Goal: Information Seeking & Learning: Check status

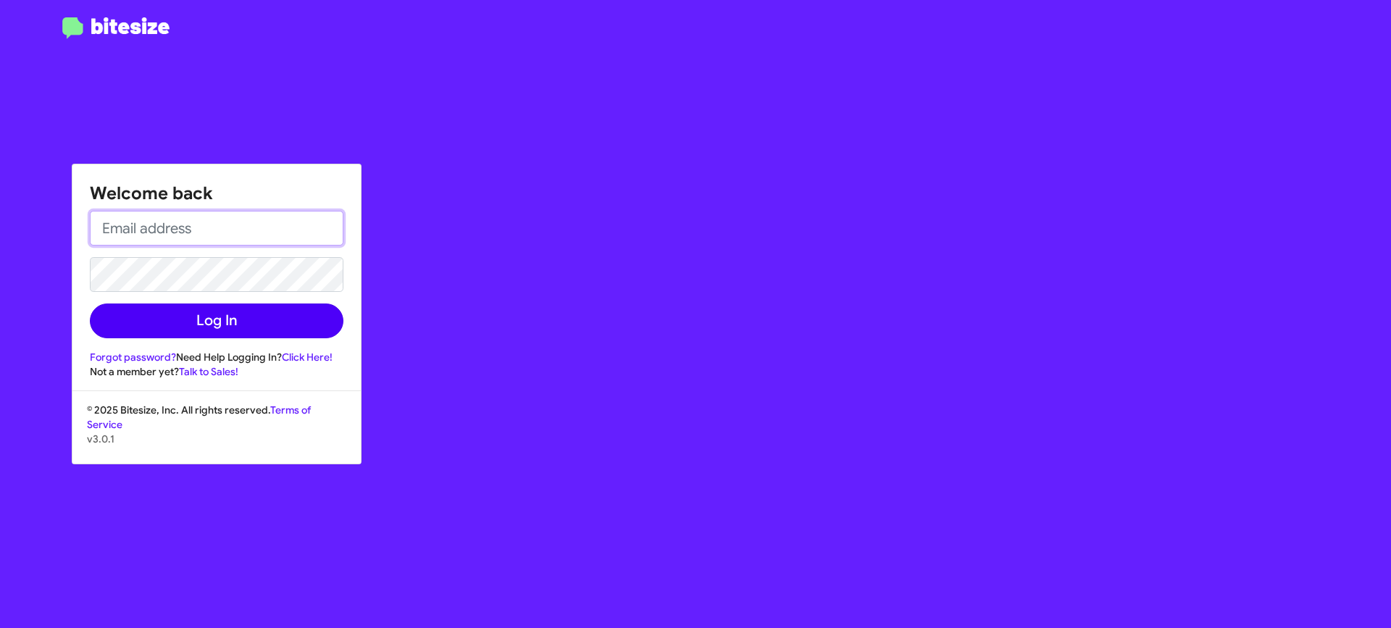
type input "[EMAIL_ADDRESS][DOMAIN_NAME]"
click at [238, 321] on button "Log In" at bounding box center [216, 320] width 253 height 35
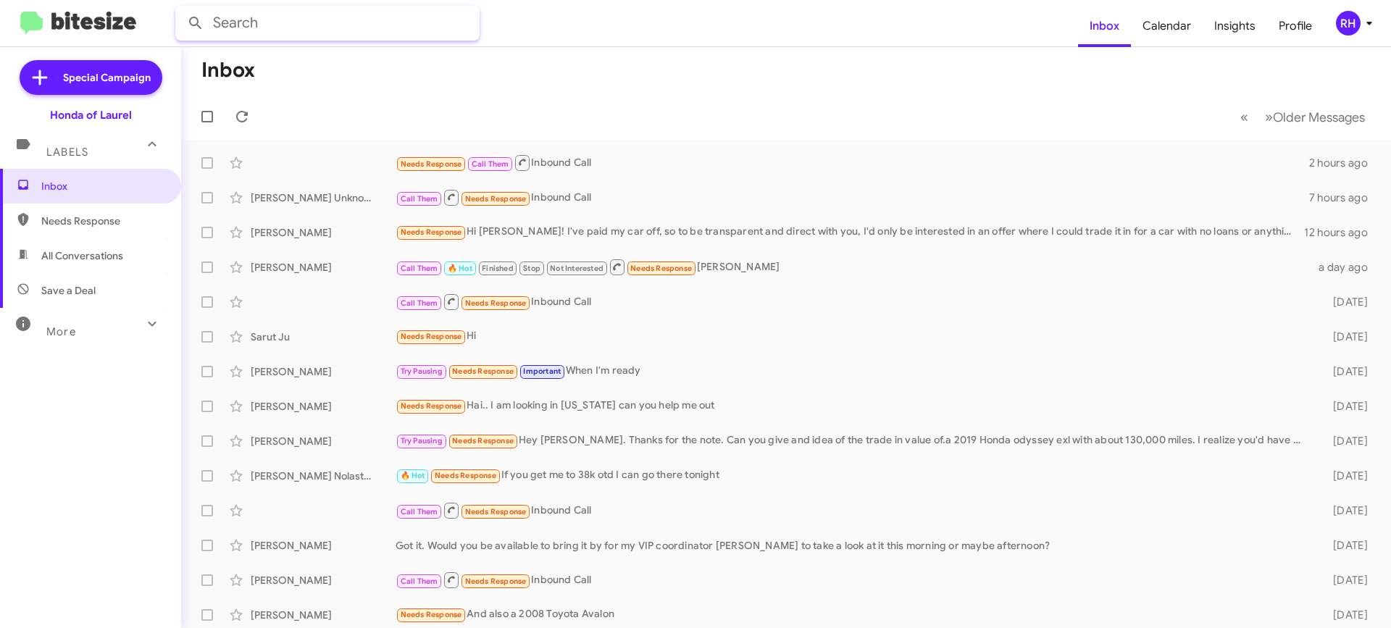
click at [311, 24] on input "text" at bounding box center [327, 23] width 304 height 35
type input "4438129345"
click at [181, 9] on button at bounding box center [195, 23] width 29 height 29
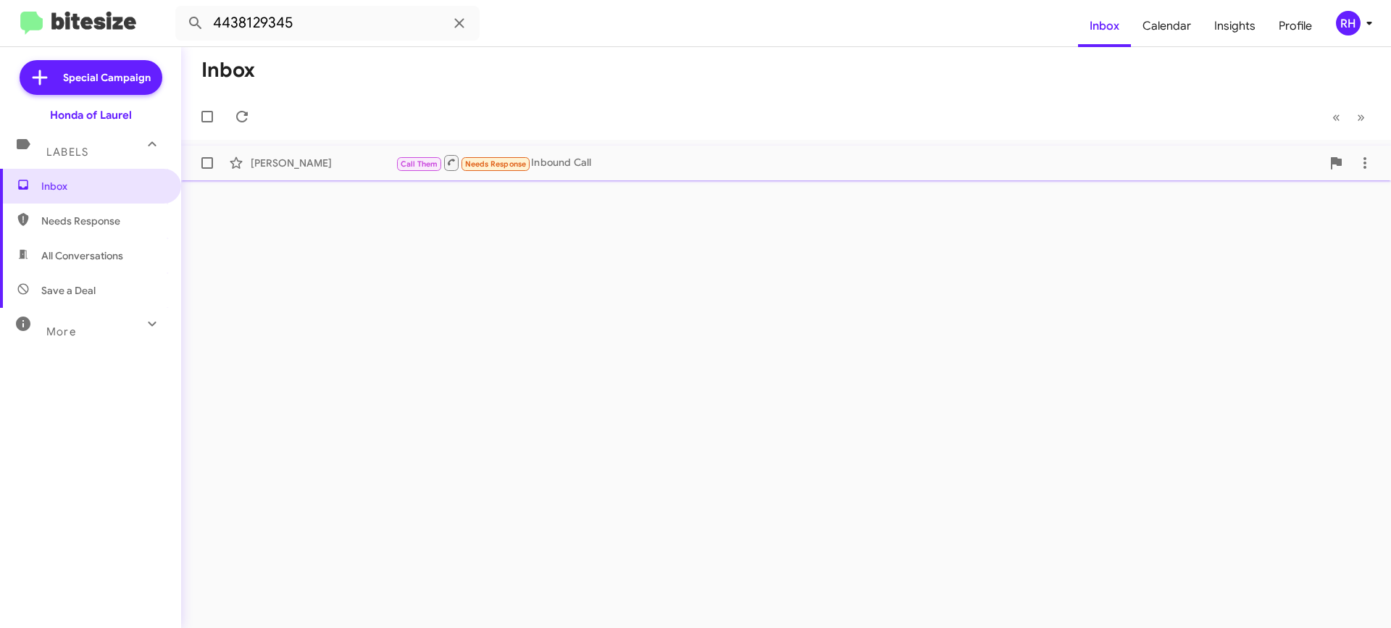
click at [608, 164] on div "Call Them Needs Response Inbound Call" at bounding box center [858, 163] width 926 height 18
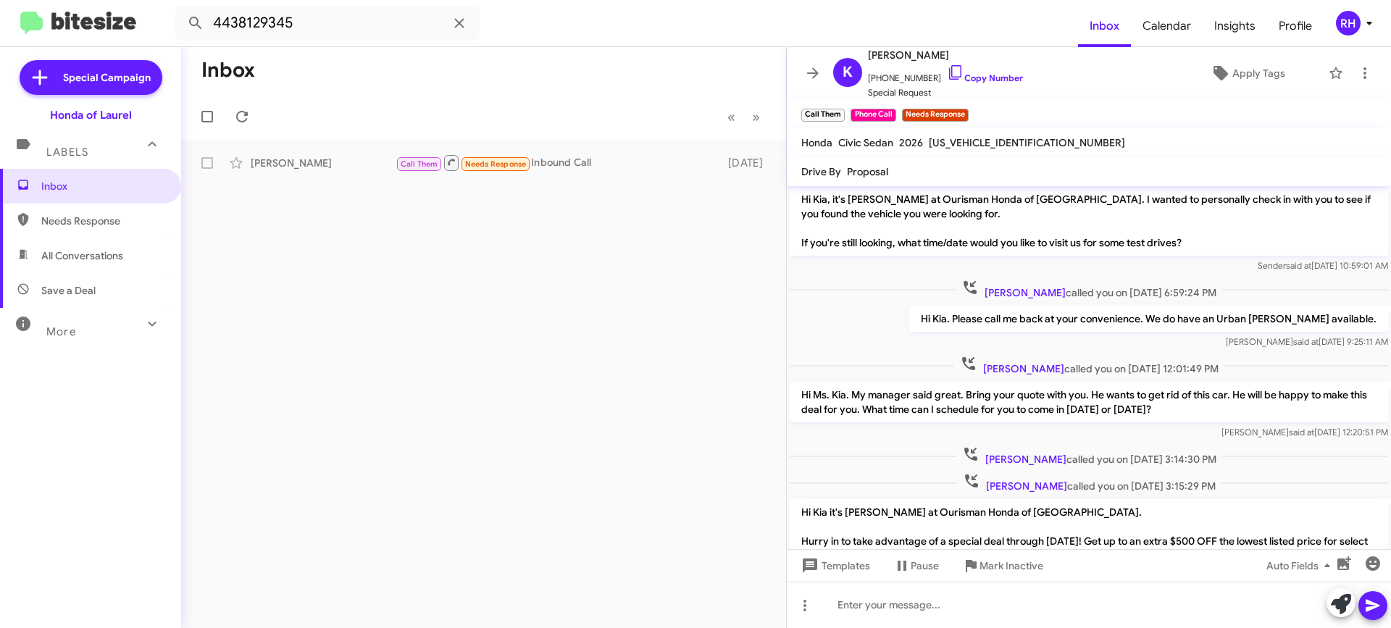
scroll to position [910, 0]
